Goal: Task Accomplishment & Management: Manage account settings

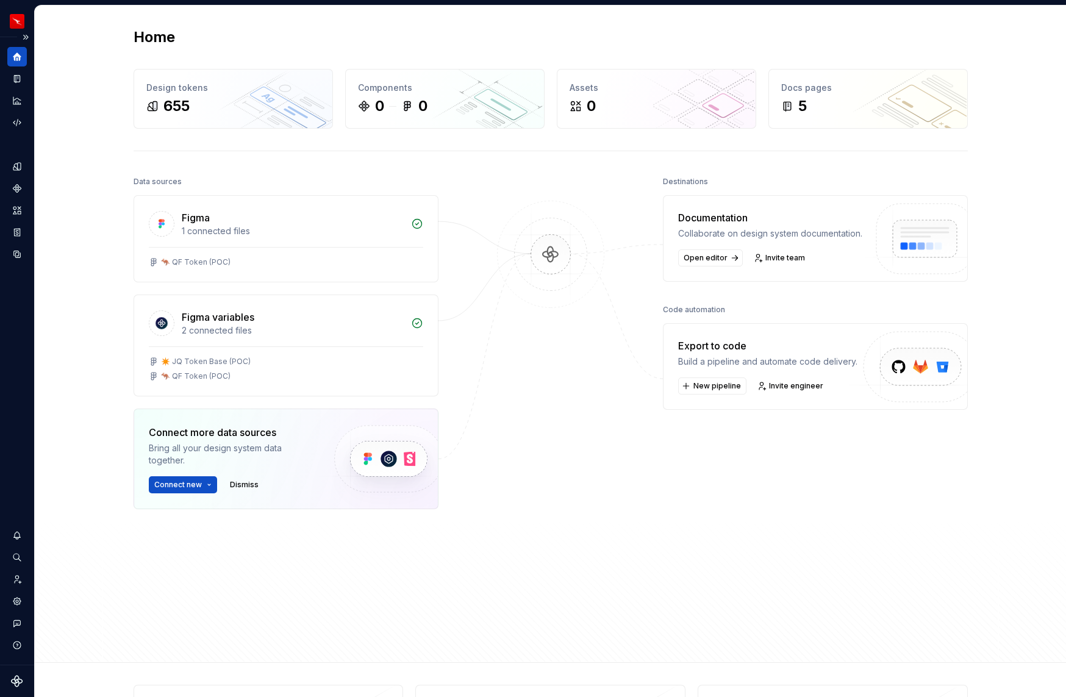
click at [15, 112] on div at bounding box center [17, 89] width 20 height 85
click at [16, 158] on div "Design tokens" at bounding box center [17, 167] width 20 height 20
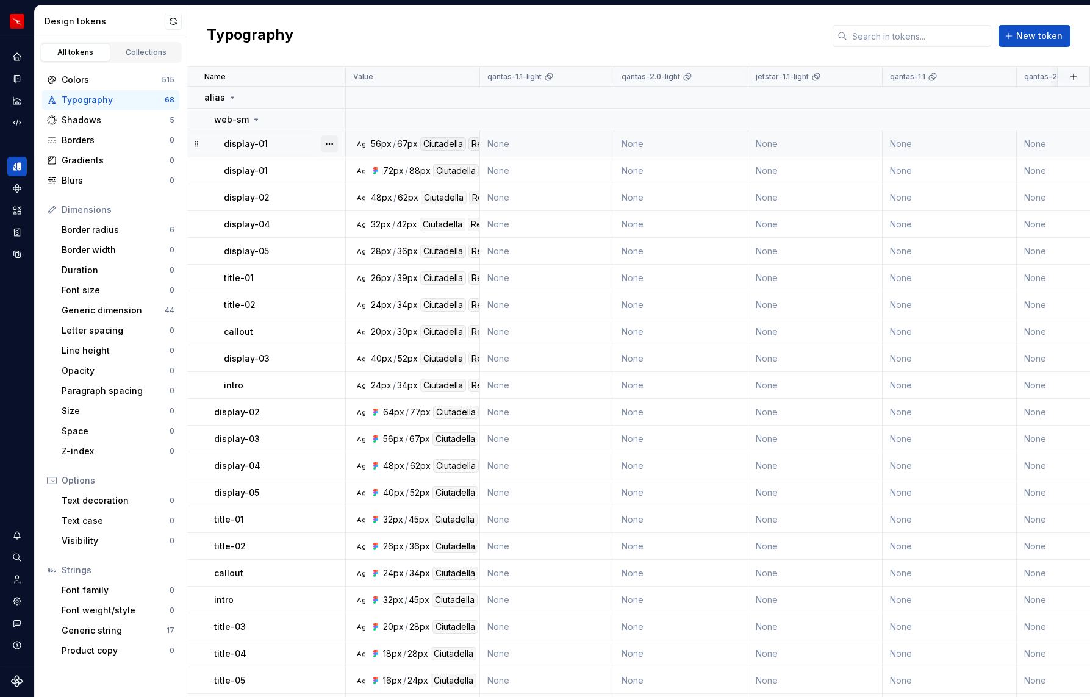
click at [331, 141] on button "button" at bounding box center [329, 143] width 17 height 17
click at [378, 214] on div "Delete token" at bounding box center [382, 212] width 79 height 12
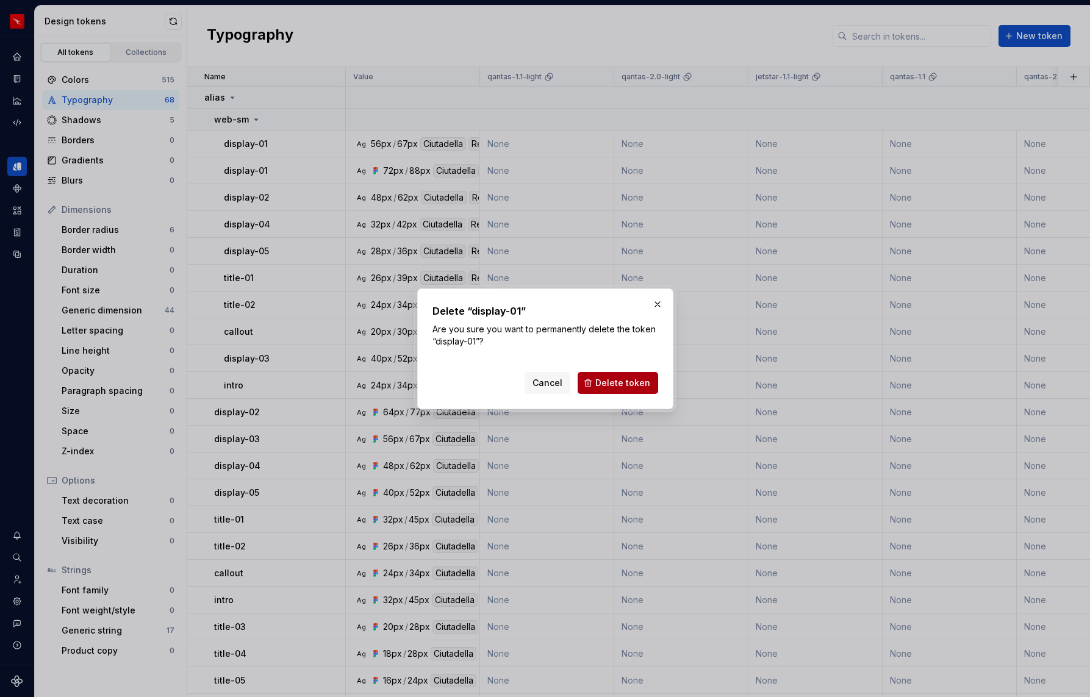
click at [621, 383] on span "Delete token" at bounding box center [622, 383] width 55 height 12
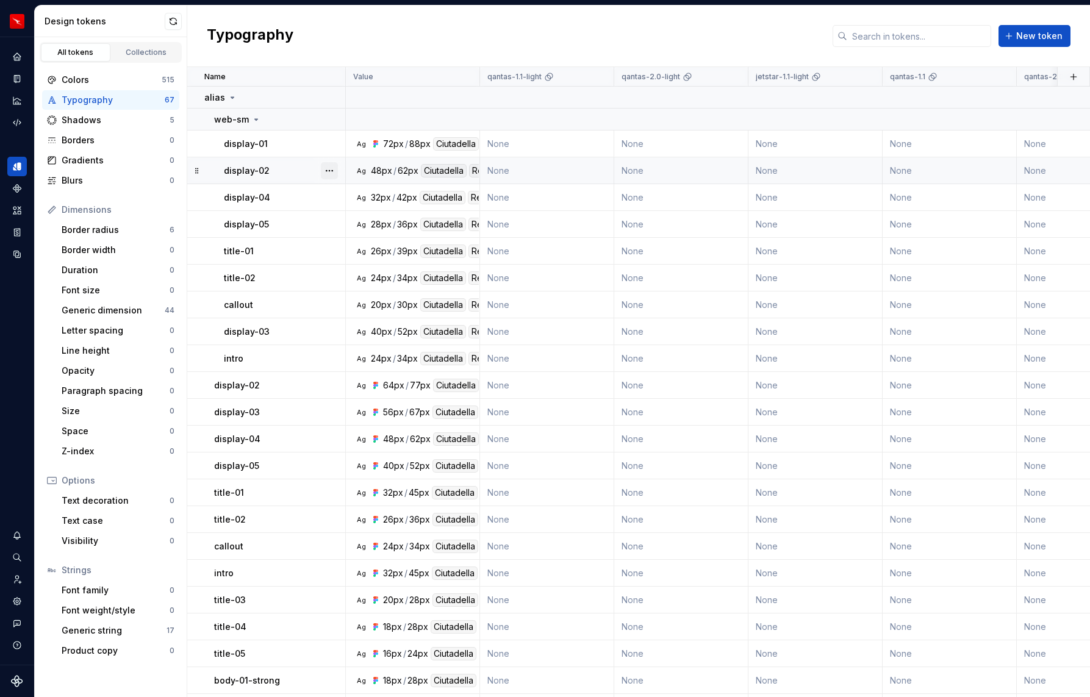
click at [329, 169] on button "button" at bounding box center [329, 170] width 17 height 17
click at [354, 238] on div "Delete token" at bounding box center [382, 239] width 79 height 12
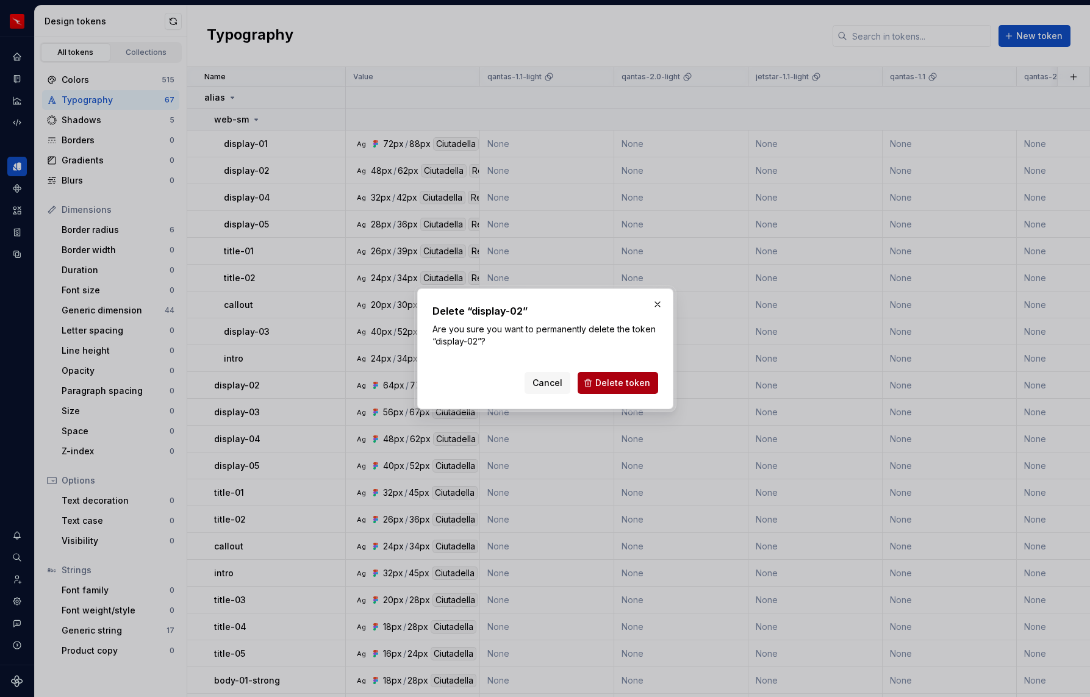
click at [624, 385] on span "Delete token" at bounding box center [622, 383] width 55 height 12
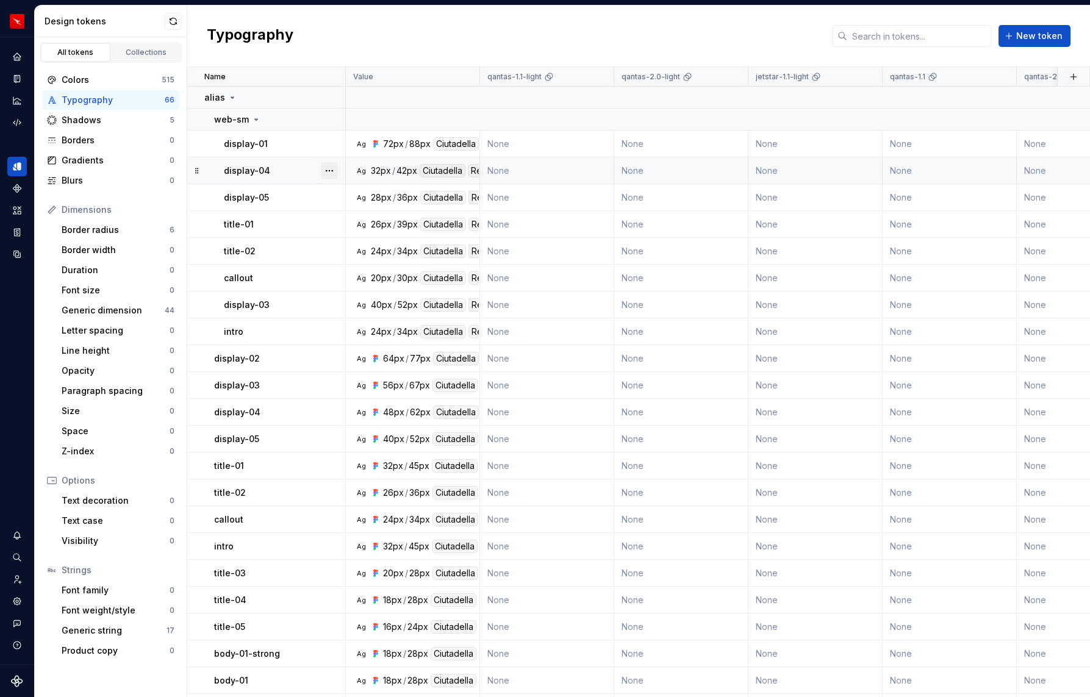
click at [332, 171] on button "button" at bounding box center [329, 170] width 17 height 17
click at [362, 243] on div "Delete token" at bounding box center [382, 239] width 79 height 12
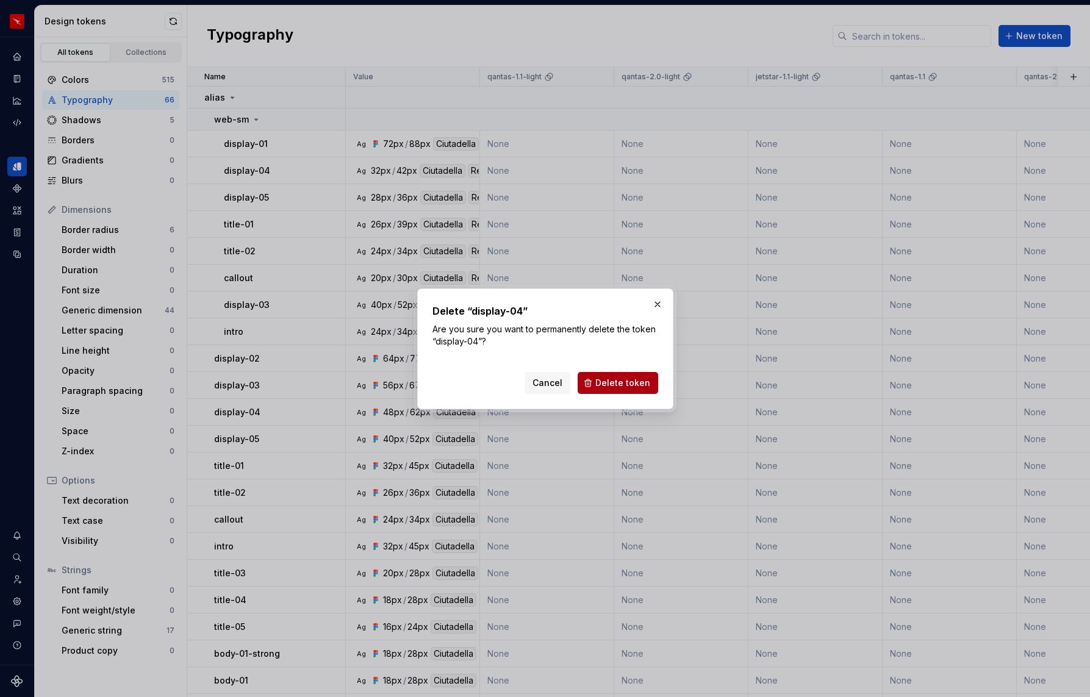
click at [634, 381] on span "Delete token" at bounding box center [622, 383] width 55 height 12
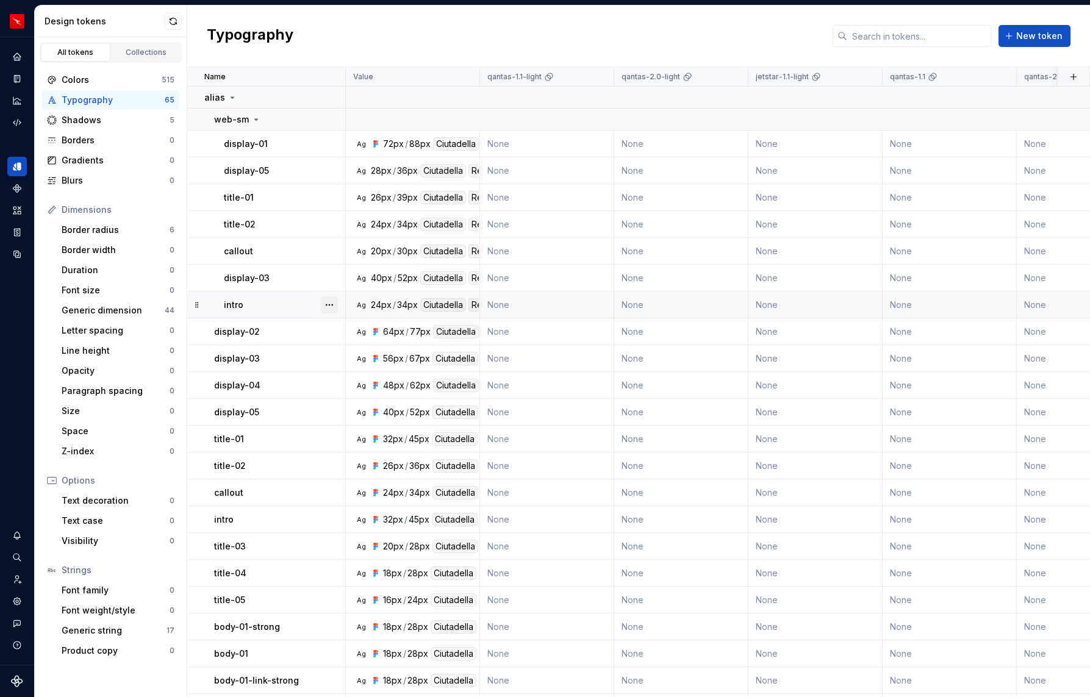
click at [327, 303] on button "button" at bounding box center [329, 304] width 17 height 17
click at [376, 368] on div "Delete token" at bounding box center [382, 373] width 79 height 12
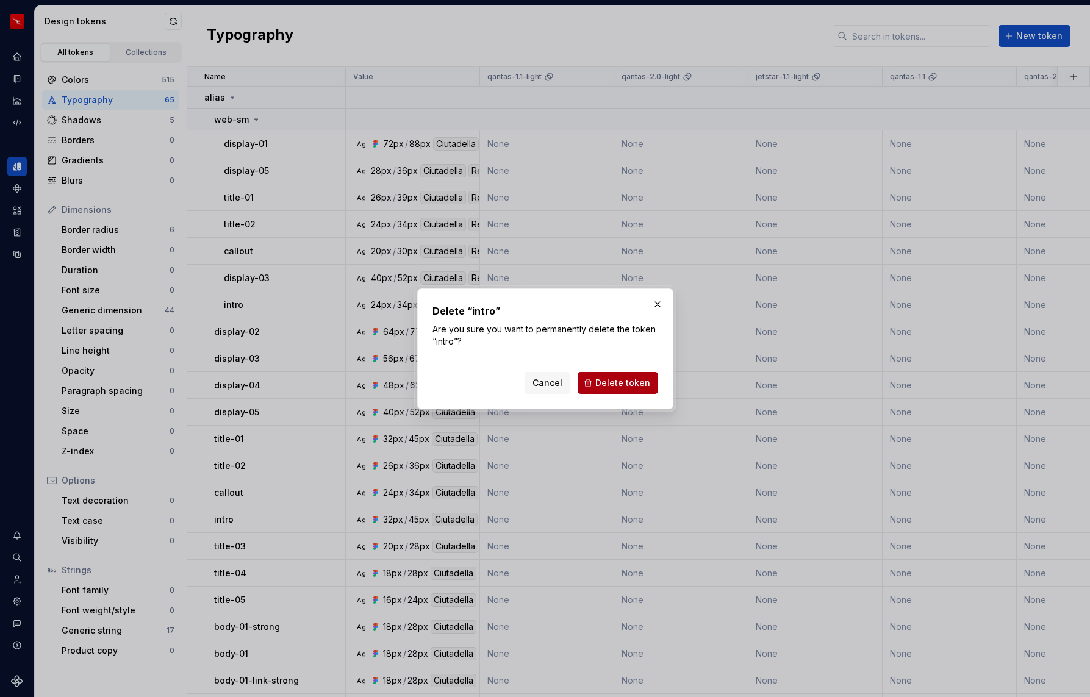
click at [625, 382] on span "Delete token" at bounding box center [622, 383] width 55 height 12
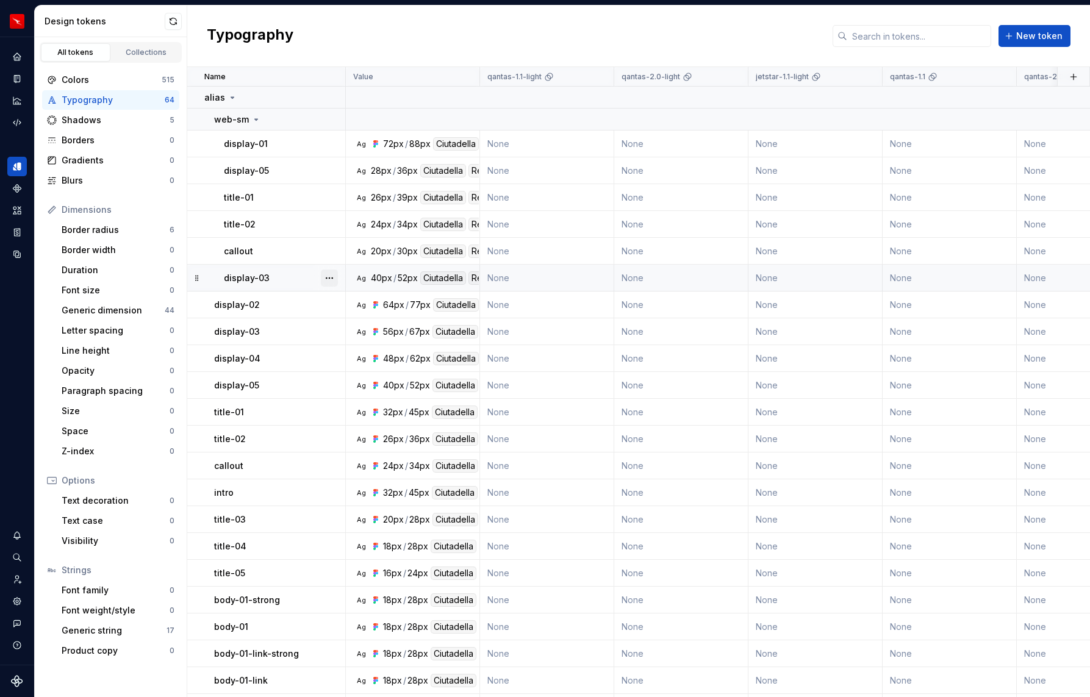
click at [331, 278] on button "button" at bounding box center [329, 278] width 17 height 17
click at [315, 243] on html "QF multi-brand (Test) NL Design system data Design tokens All tokens Collection…" at bounding box center [545, 348] width 1090 height 697
click at [331, 250] on button "button" at bounding box center [329, 251] width 17 height 17
click at [363, 314] on div "Delete token" at bounding box center [382, 320] width 79 height 12
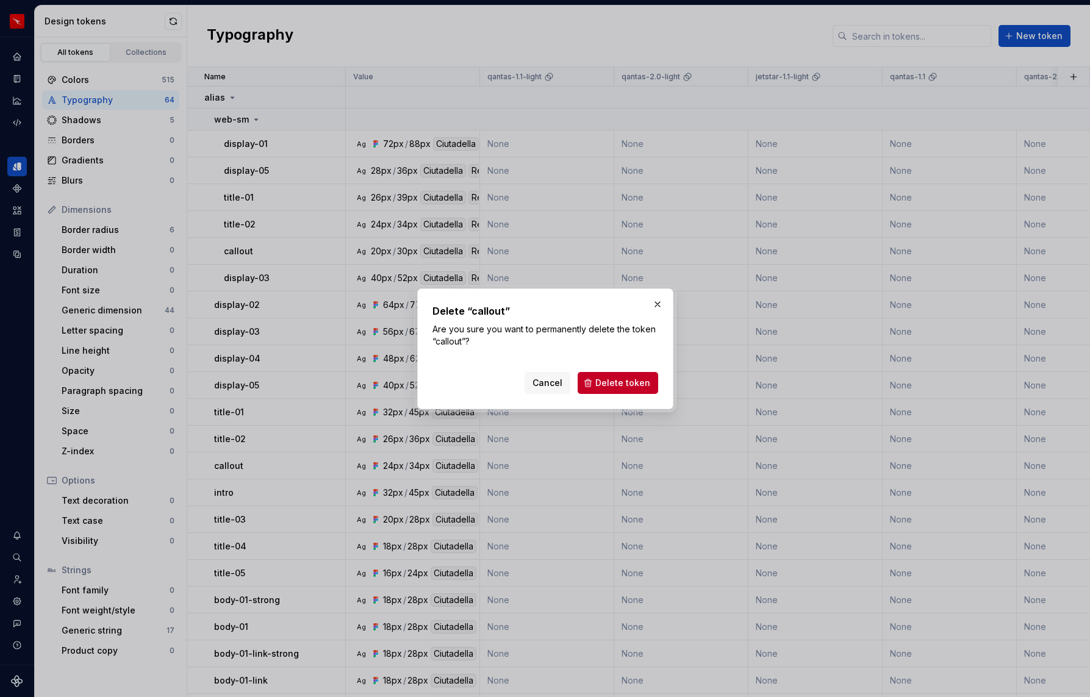
click at [637, 383] on span "Delete token" at bounding box center [622, 383] width 55 height 12
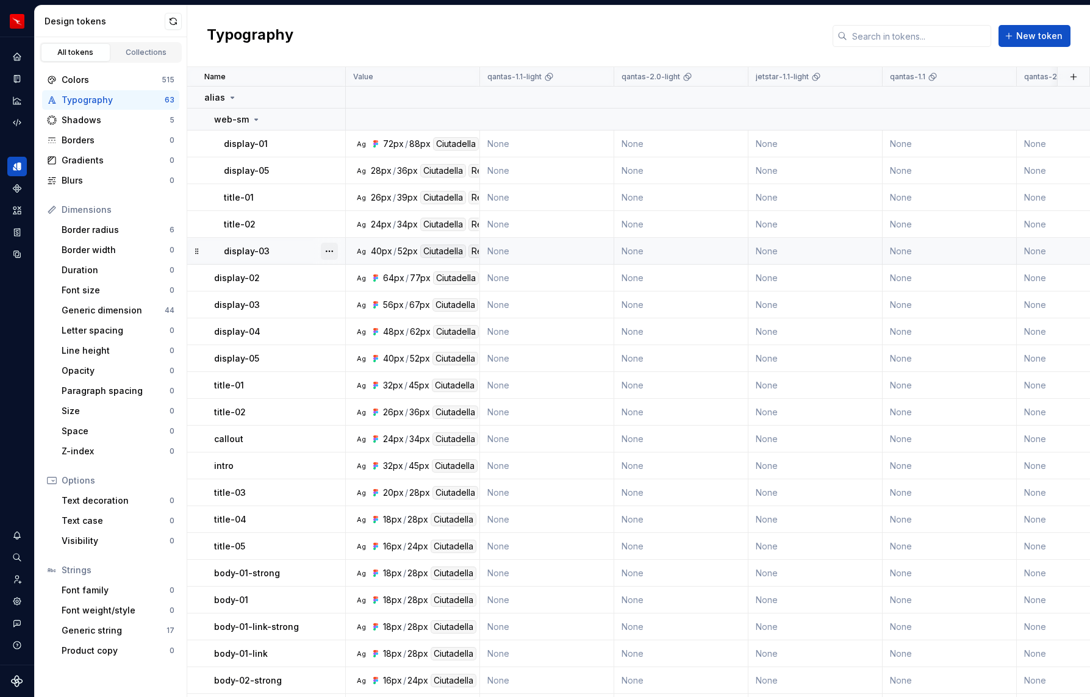
click at [335, 249] on button "button" at bounding box center [329, 251] width 17 height 17
click at [370, 320] on div "Delete token" at bounding box center [382, 320] width 79 height 12
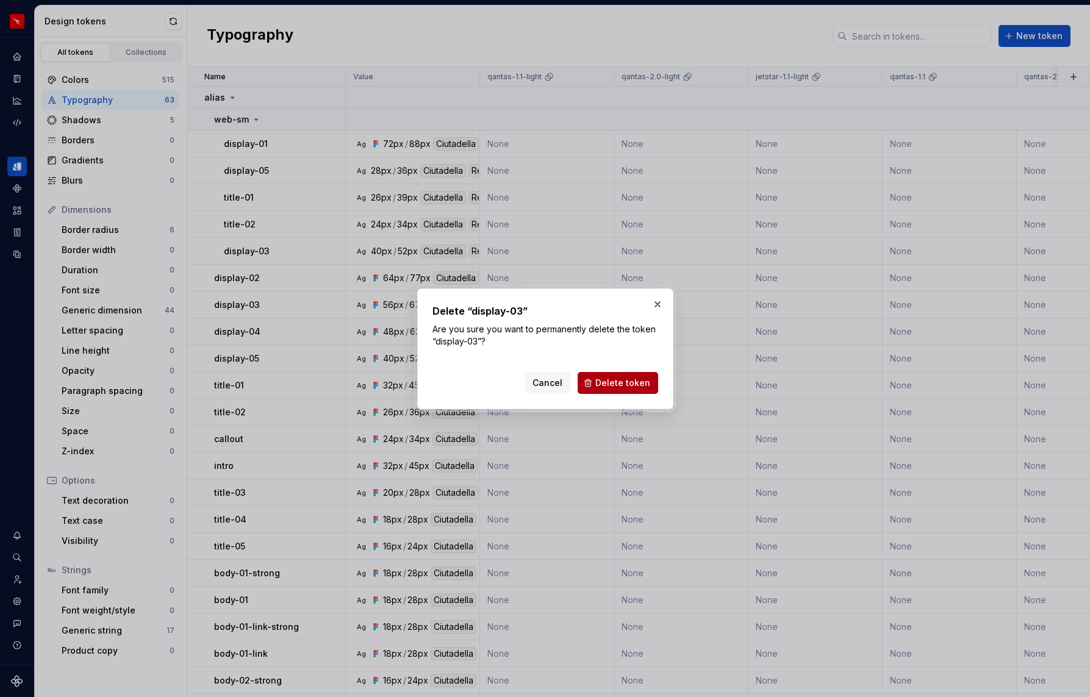
click at [612, 381] on span "Delete token" at bounding box center [622, 383] width 55 height 12
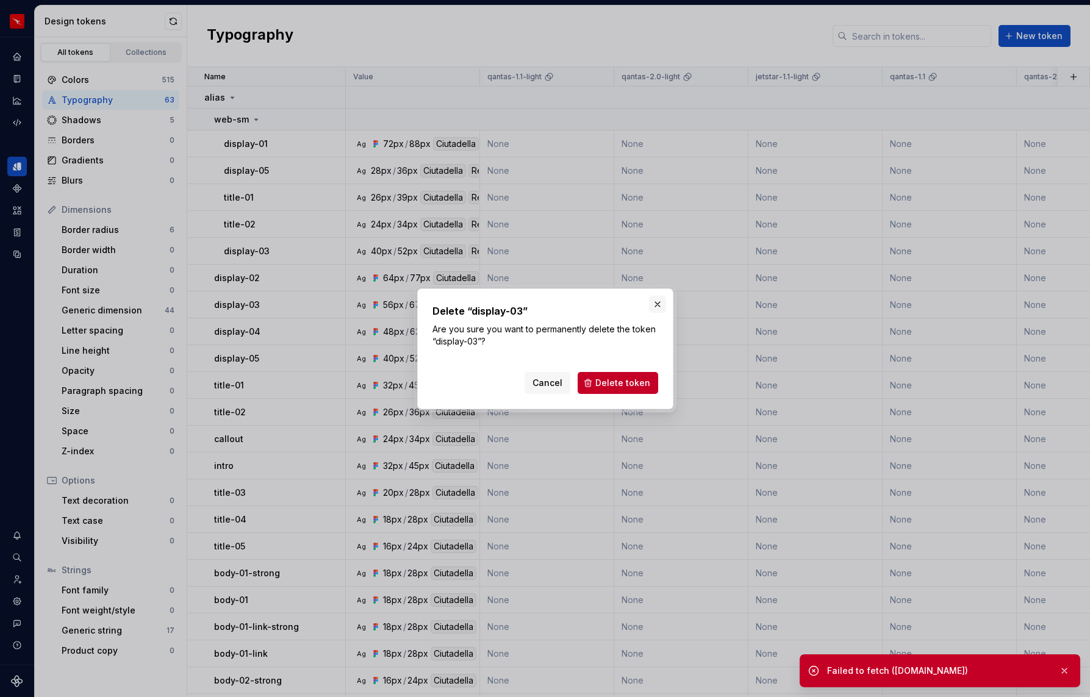
click at [657, 307] on button "button" at bounding box center [657, 304] width 17 height 17
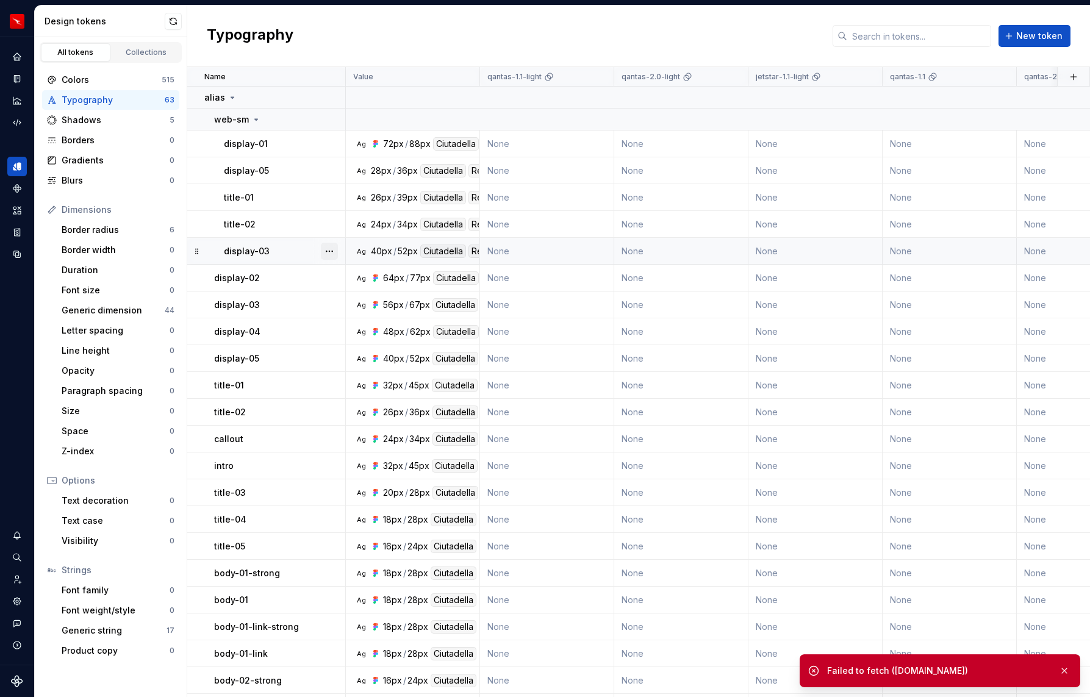
click at [332, 251] on button "button" at bounding box center [329, 251] width 17 height 17
click at [367, 317] on div "Delete token" at bounding box center [382, 320] width 79 height 12
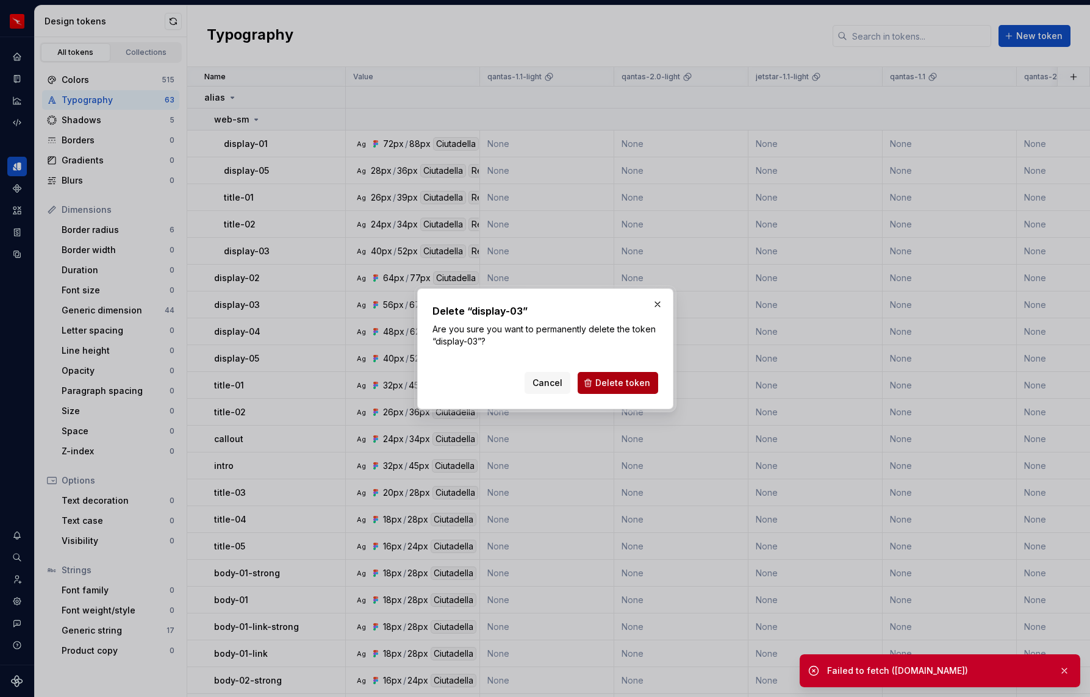
click at [620, 383] on span "Delete token" at bounding box center [622, 383] width 55 height 12
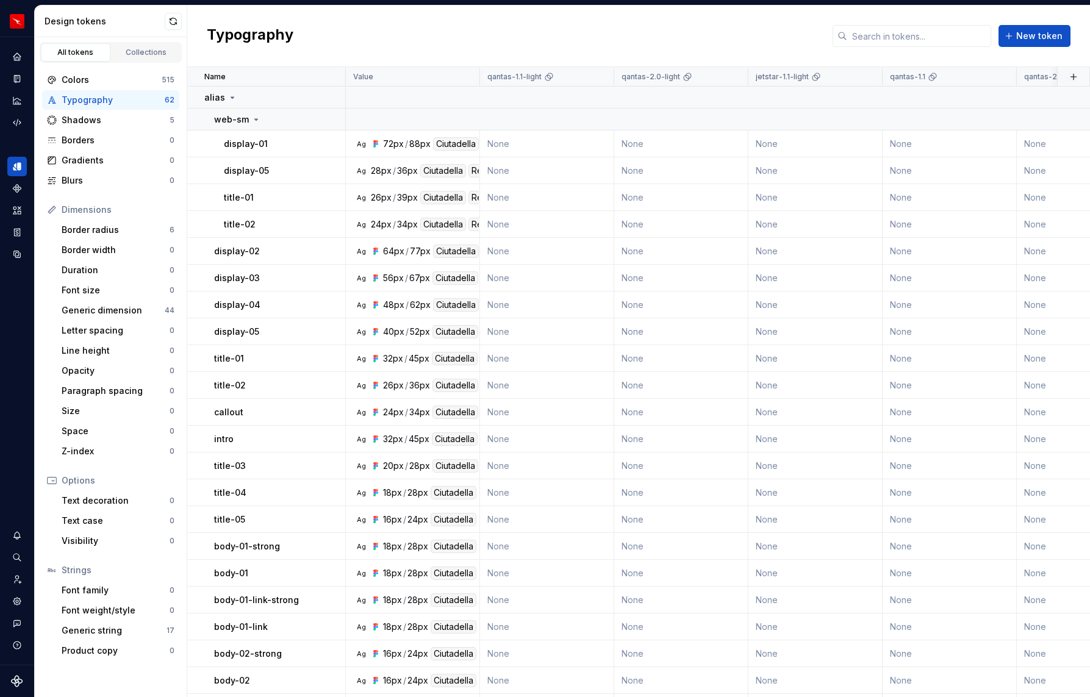
click at [331, 220] on button "button" at bounding box center [329, 224] width 17 height 17
click at [364, 290] on div "Delete token" at bounding box center [382, 293] width 79 height 12
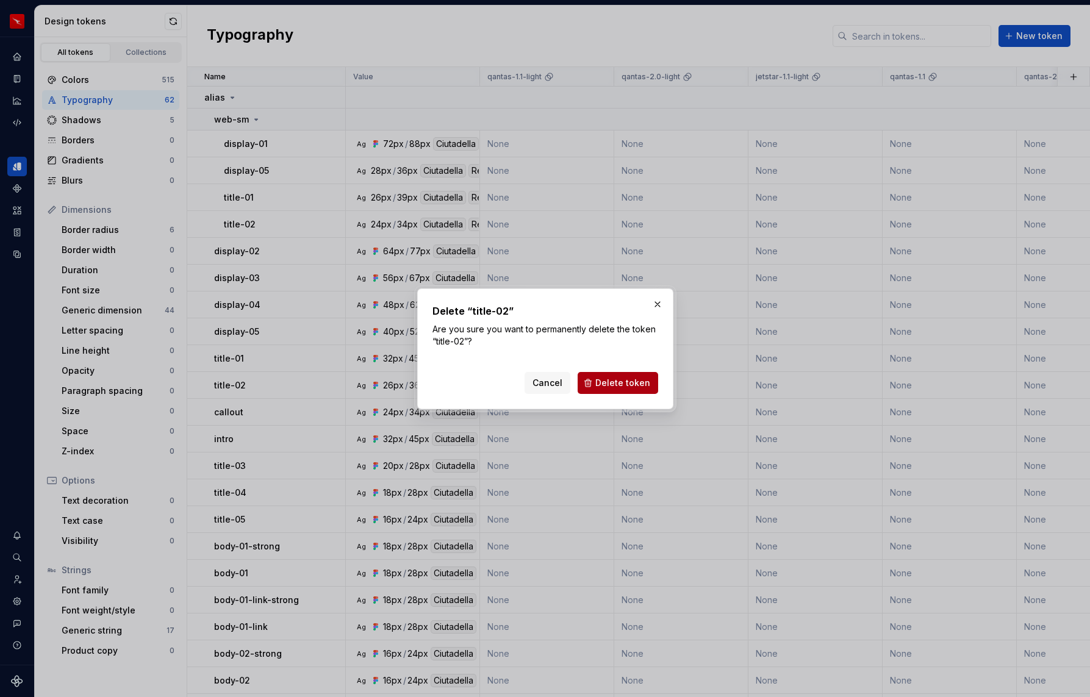
click at [638, 386] on span "Delete token" at bounding box center [622, 383] width 55 height 12
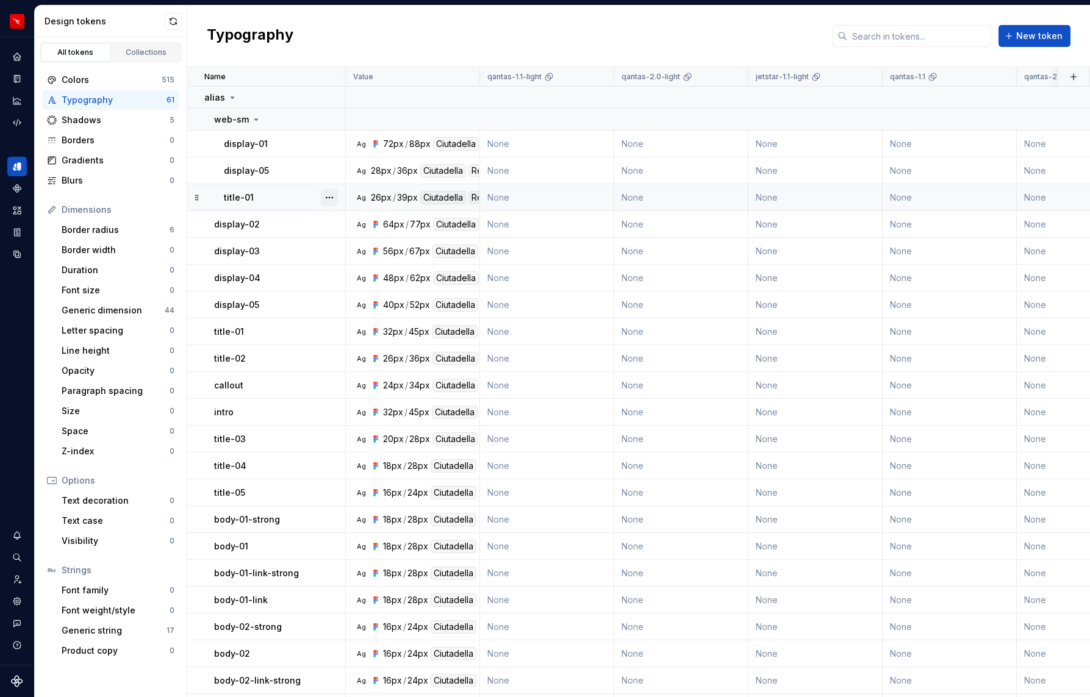
click at [332, 198] on button "button" at bounding box center [329, 197] width 17 height 17
click at [326, 197] on button "button" at bounding box center [329, 197] width 17 height 17
click at [351, 264] on div "Delete token" at bounding box center [382, 266] width 79 height 12
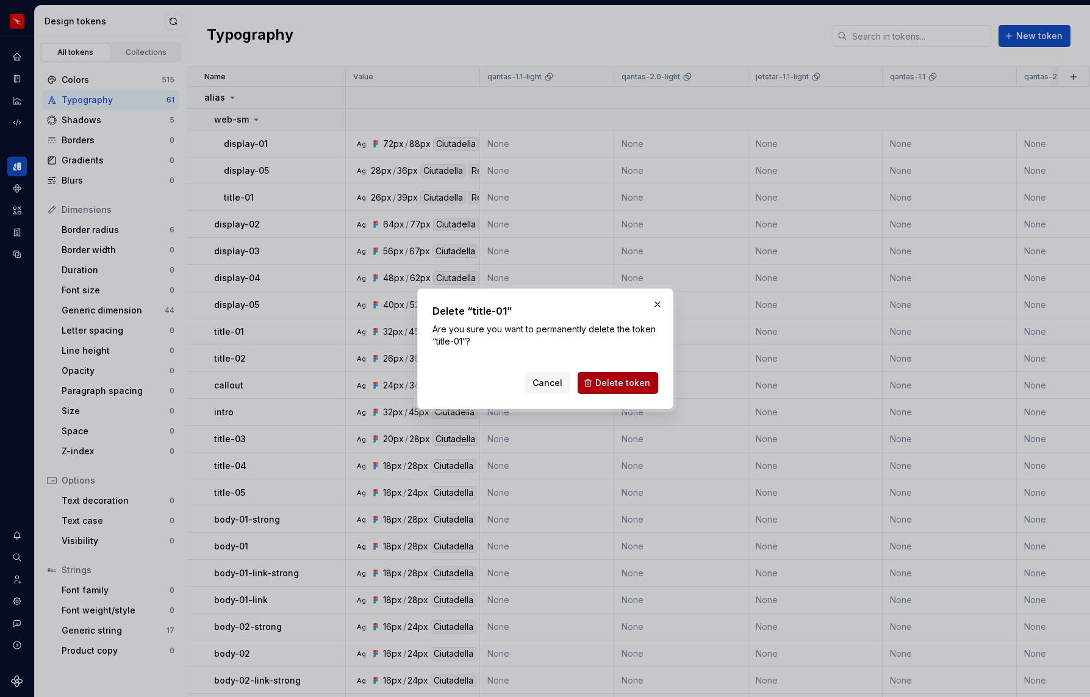
click at [608, 381] on span "Delete token" at bounding box center [622, 383] width 55 height 12
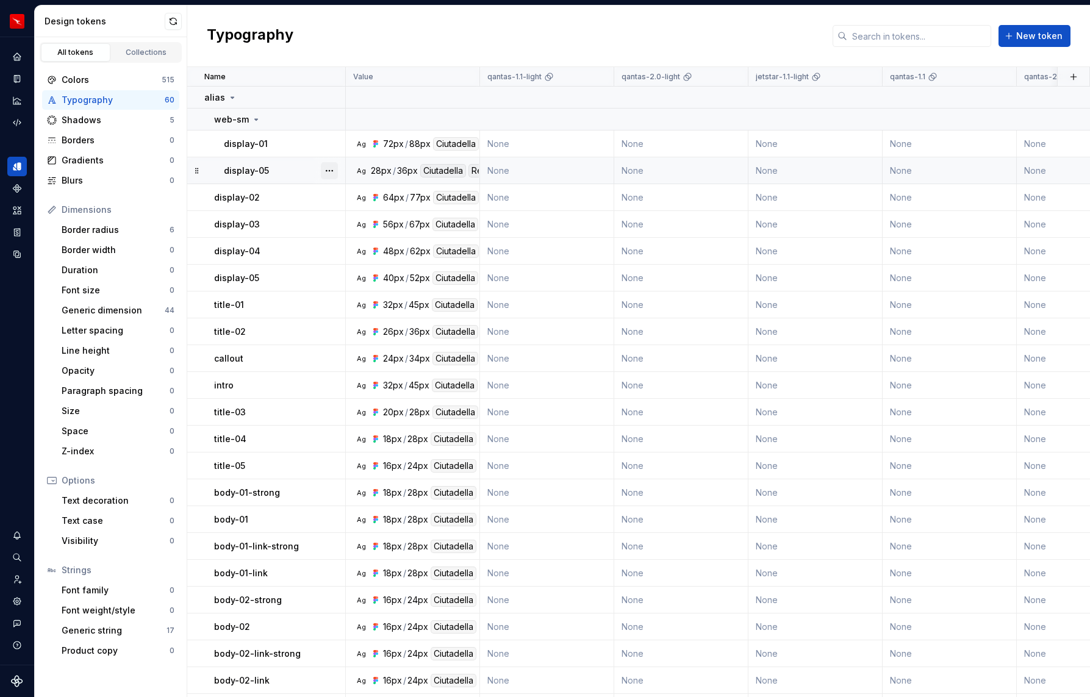
click at [331, 172] on button "button" at bounding box center [329, 170] width 17 height 17
click at [367, 238] on div "Delete token" at bounding box center [382, 239] width 79 height 12
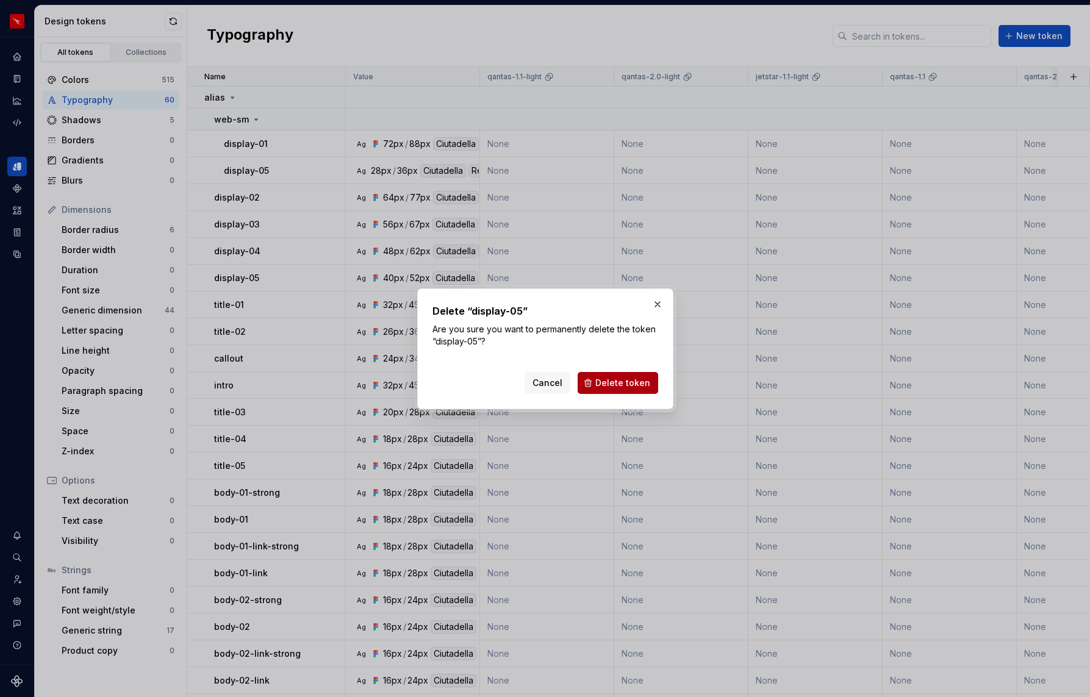
click at [628, 382] on span "Delete token" at bounding box center [622, 383] width 55 height 12
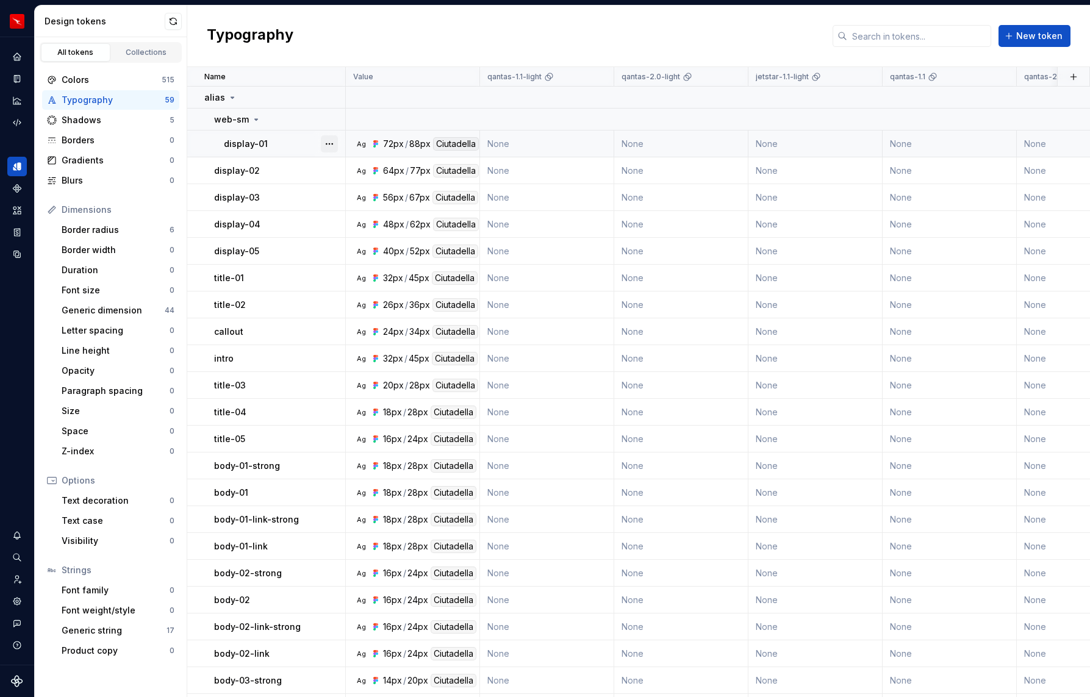
click at [329, 145] on button "button" at bounding box center [329, 143] width 17 height 17
click at [325, 142] on button "button" at bounding box center [329, 143] width 17 height 17
click at [247, 199] on html "QF multi-brand (Test) NL Design system data Design tokens All tokens Collection…" at bounding box center [545, 348] width 1090 height 697
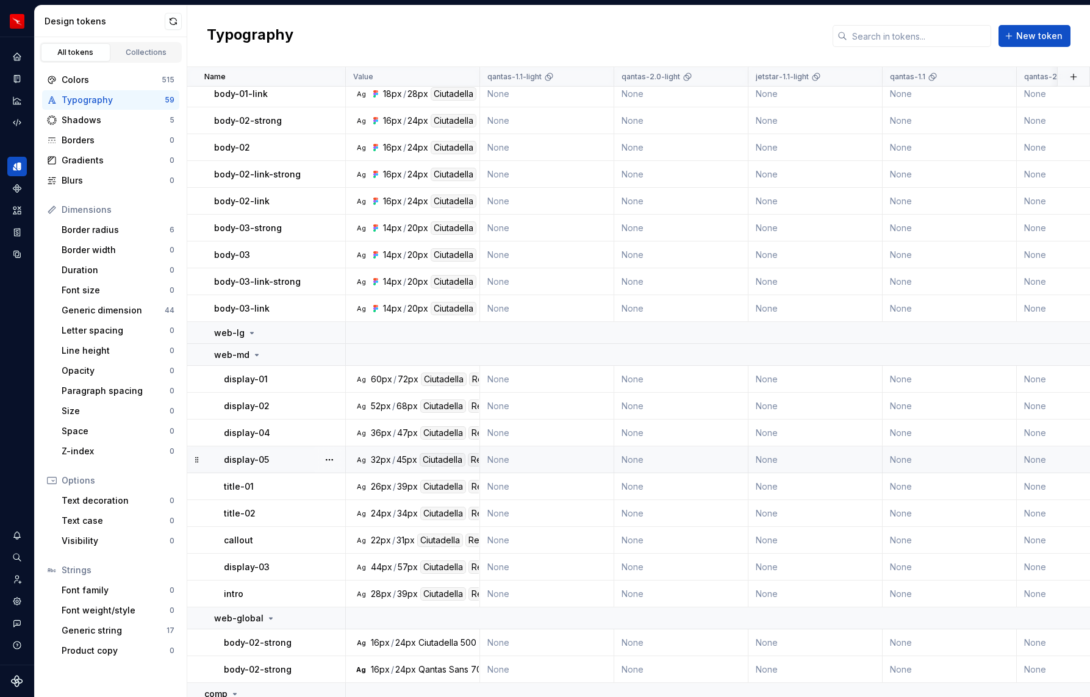
scroll to position [604, 0]
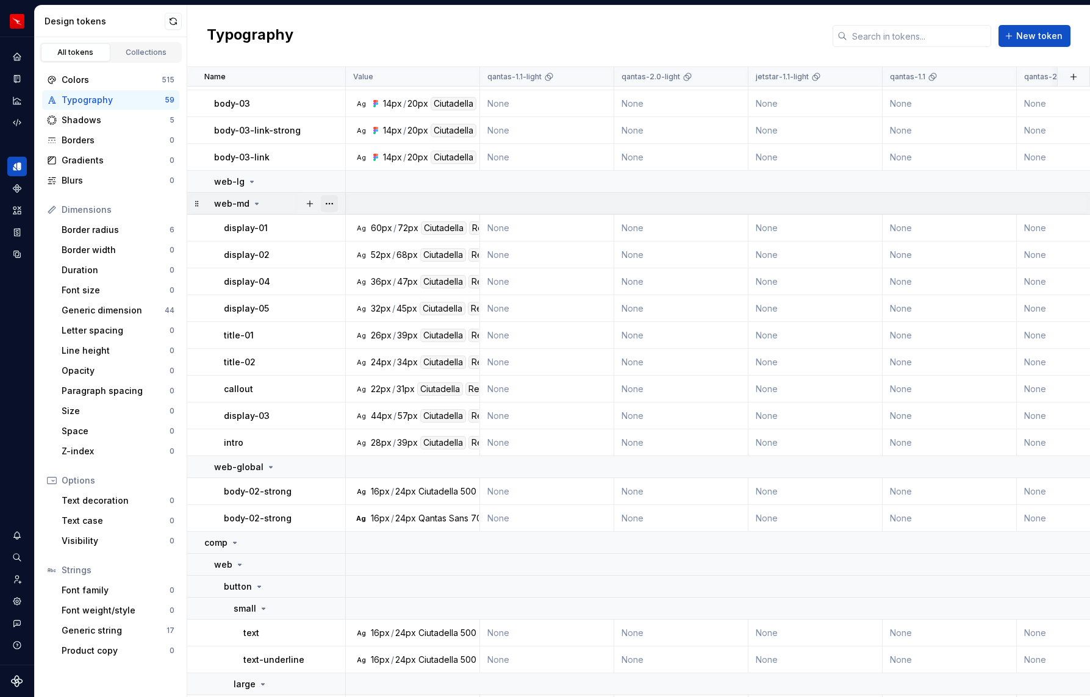
click at [327, 206] on button "button" at bounding box center [329, 203] width 17 height 17
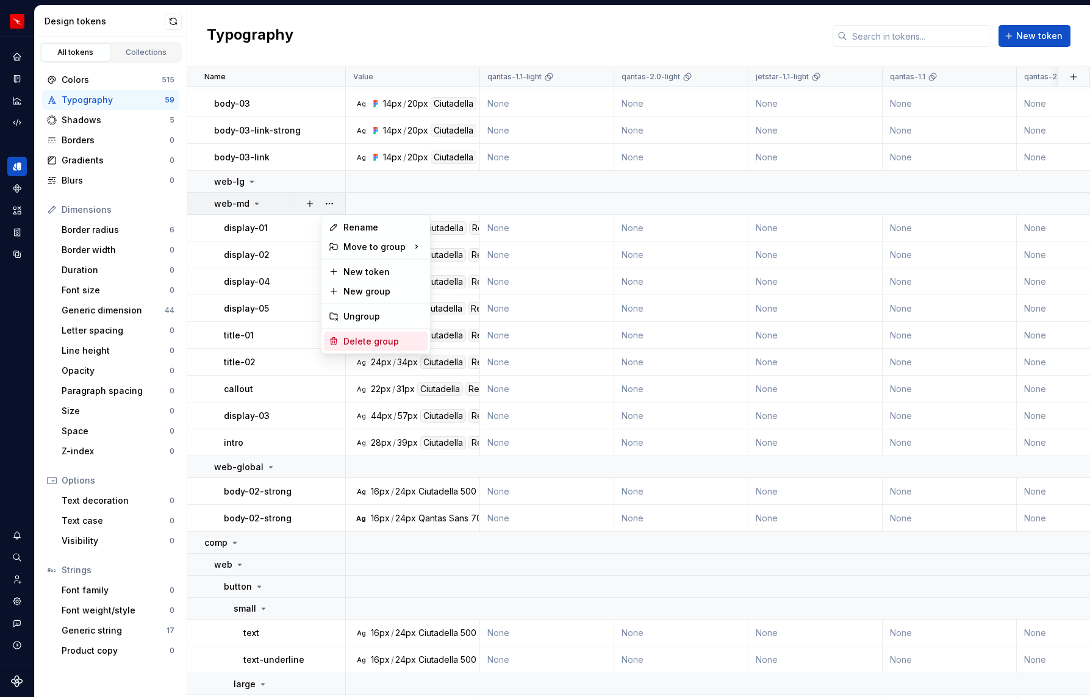
click at [357, 337] on div "Delete group" at bounding box center [382, 342] width 79 height 12
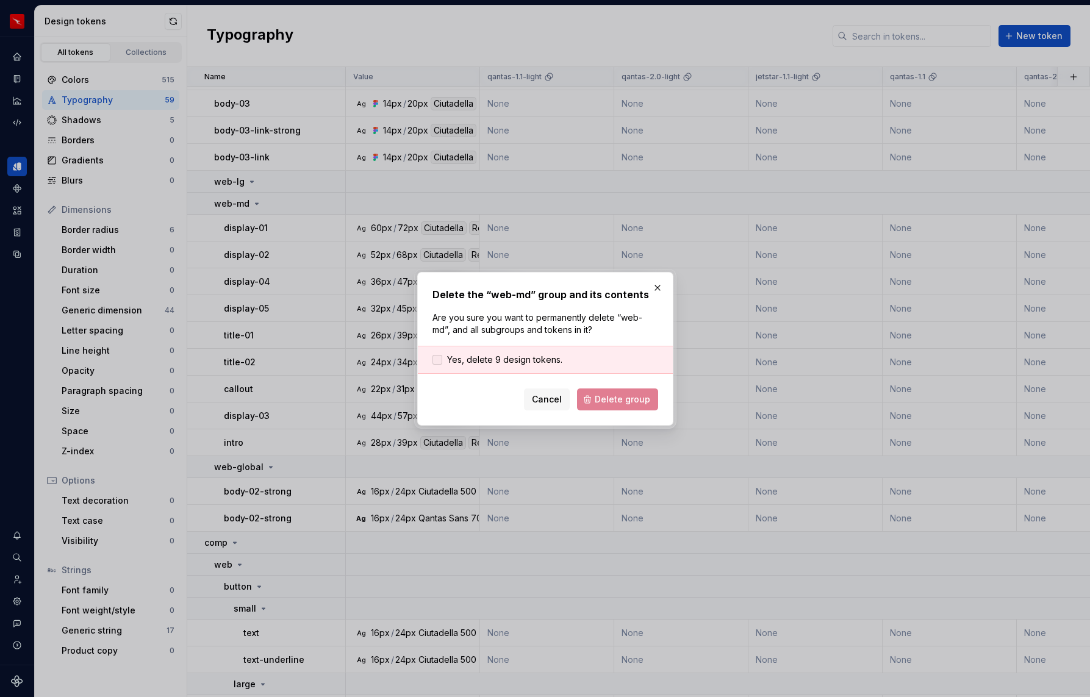
click at [558, 356] on span "Yes, delete 9 design tokens." at bounding box center [504, 360] width 115 height 12
click at [628, 401] on span "Delete group" at bounding box center [623, 399] width 56 height 12
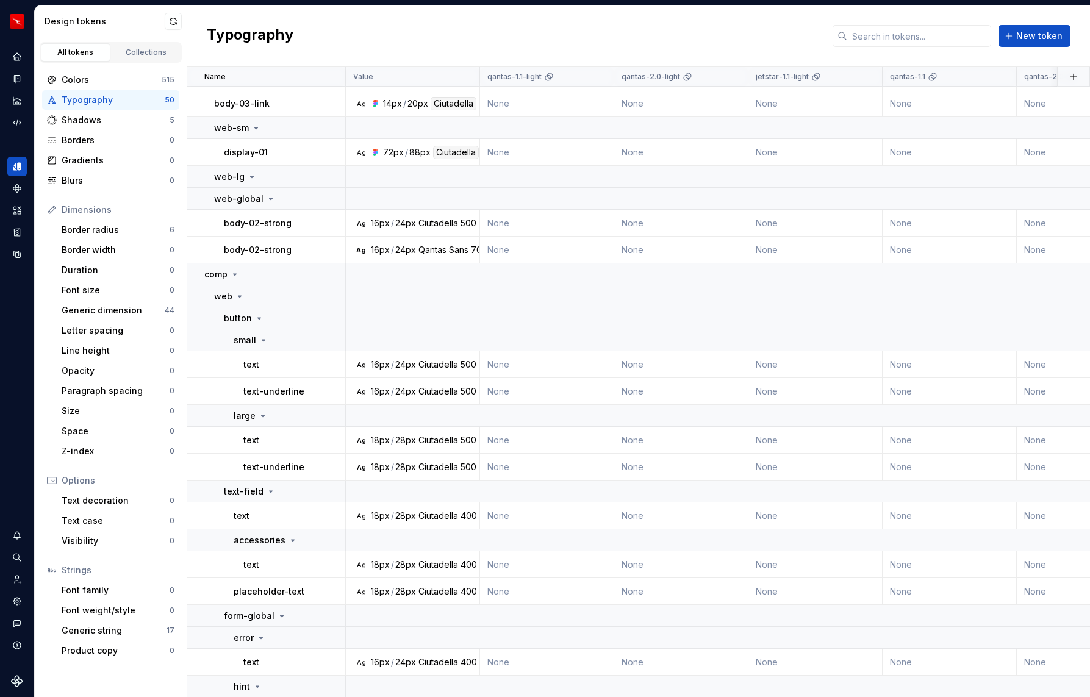
scroll to position [550, 0]
